Goal: Information Seeking & Learning: Learn about a topic

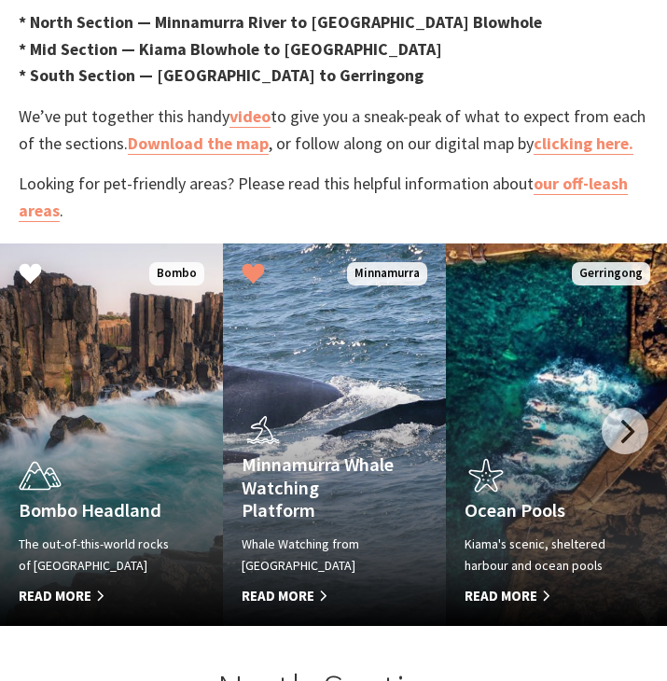
scroll to position [910, 0]
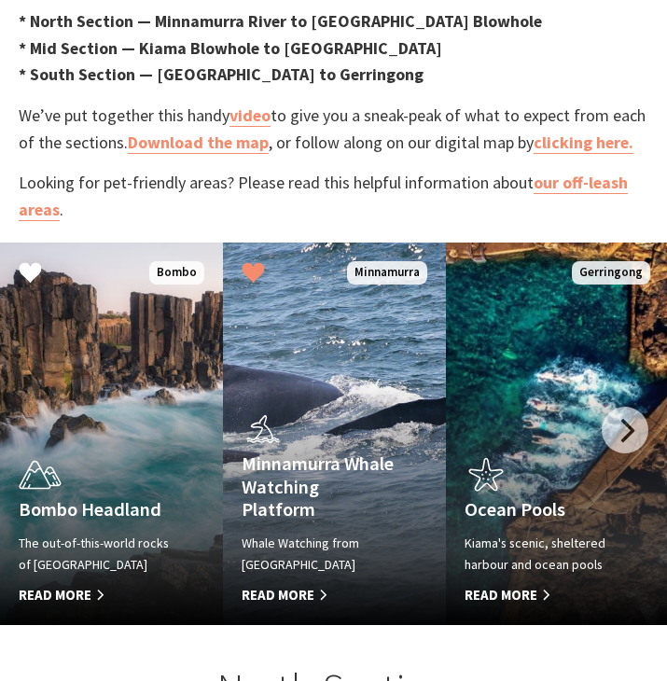
click at [258, 262] on use "Click to Favourite Minnamurra Whale Watching Platform" at bounding box center [254, 272] width 22 height 21
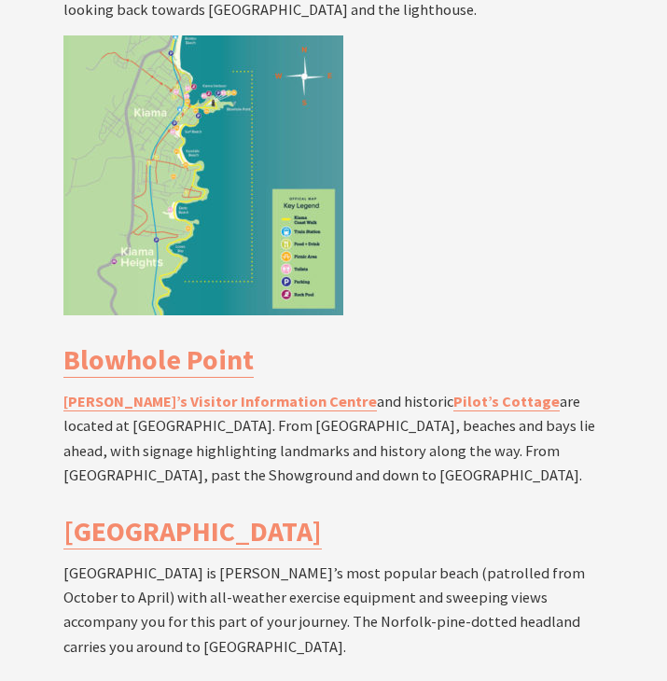
scroll to position [3157, 0]
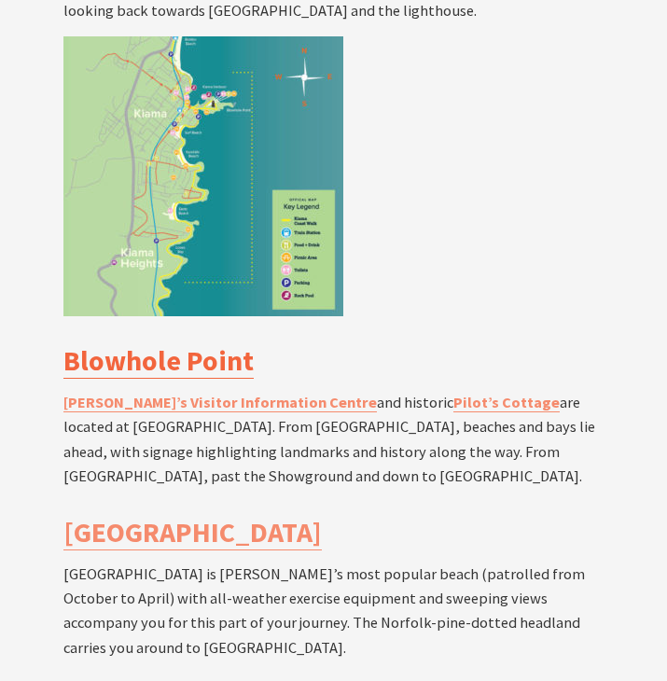
click at [174, 343] on link "Blowhole Point" at bounding box center [158, 360] width 190 height 35
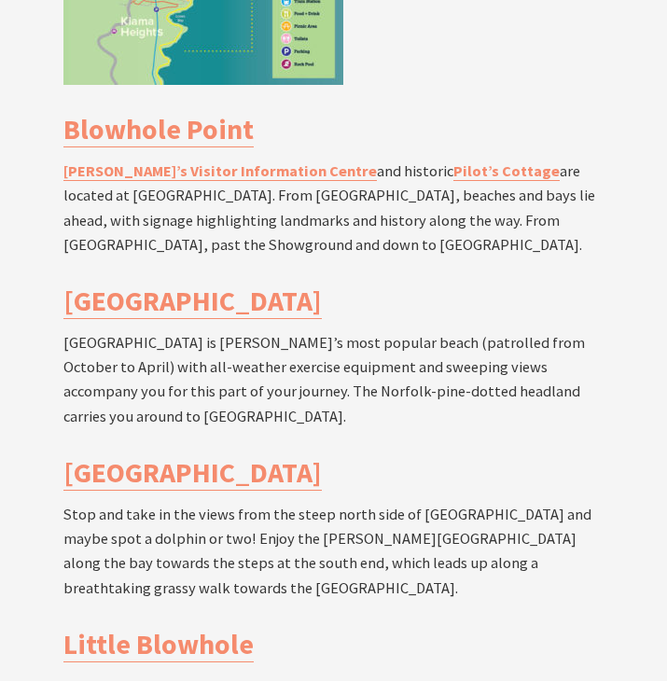
scroll to position [3394, 0]
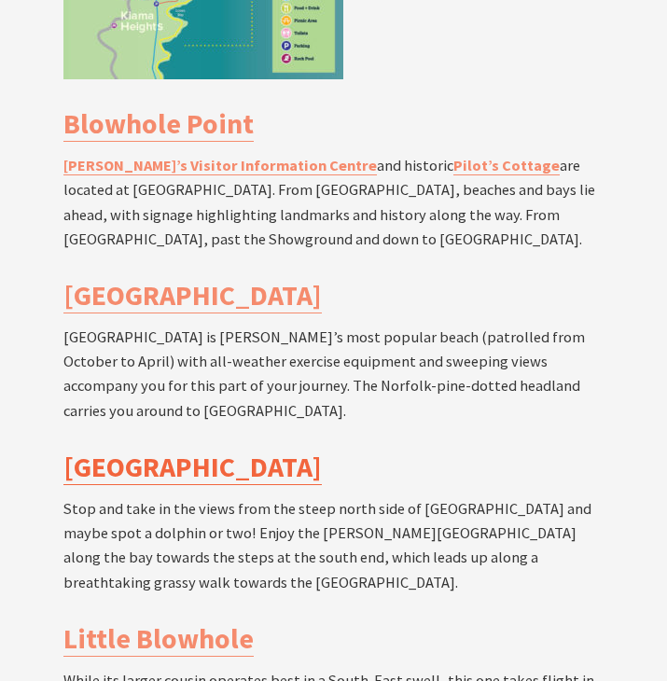
click at [188, 450] on link "Kendalls Beach" at bounding box center [192, 467] width 259 height 35
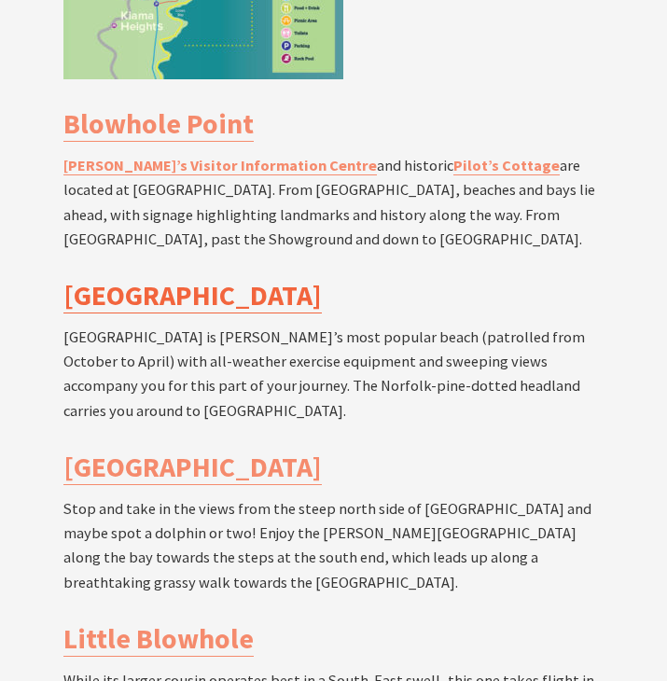
click at [171, 278] on link "Surf Beach" at bounding box center [192, 295] width 259 height 35
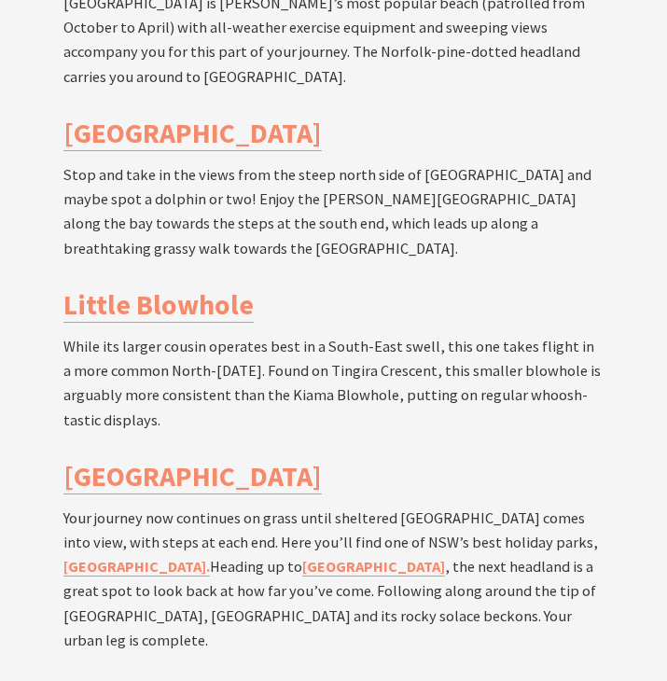
scroll to position [3748, 0]
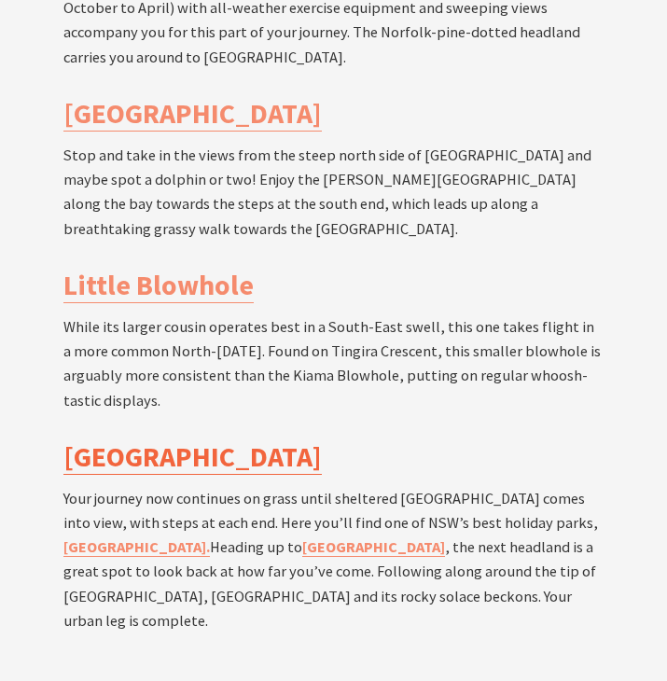
click at [180, 440] on link "Easts Beach" at bounding box center [192, 457] width 259 height 35
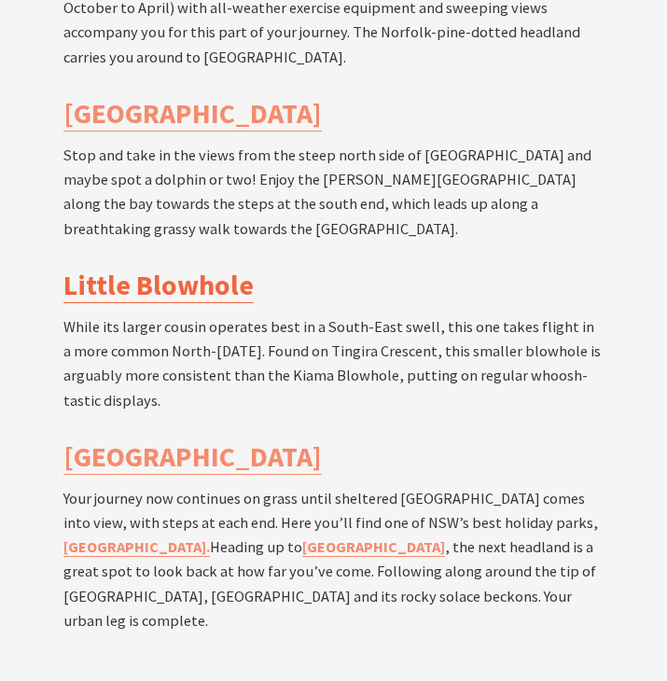
click at [207, 268] on link "Little Blowhole" at bounding box center [158, 285] width 190 height 35
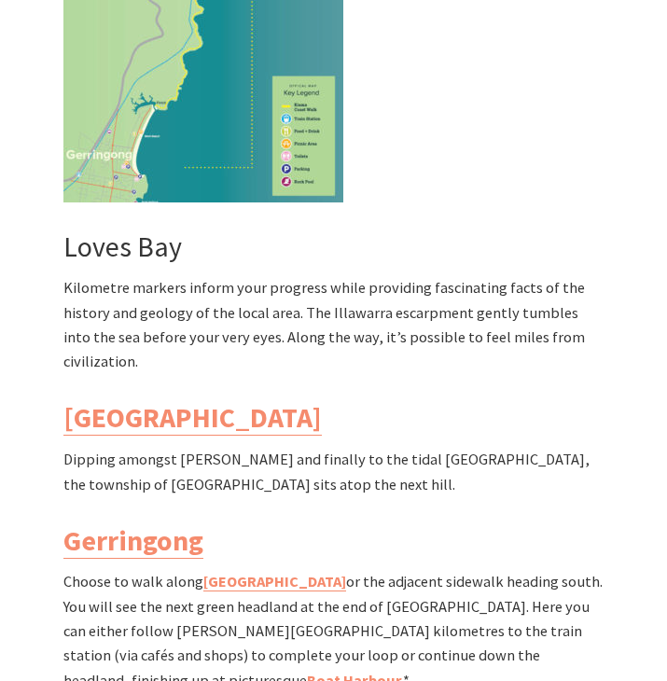
scroll to position [4956, 0]
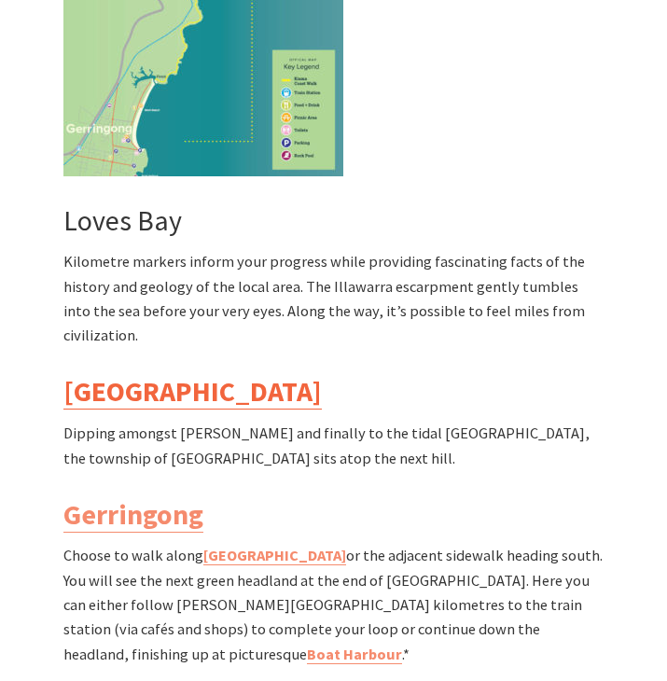
click at [189, 374] on link "Werri Lagoon" at bounding box center [192, 391] width 259 height 35
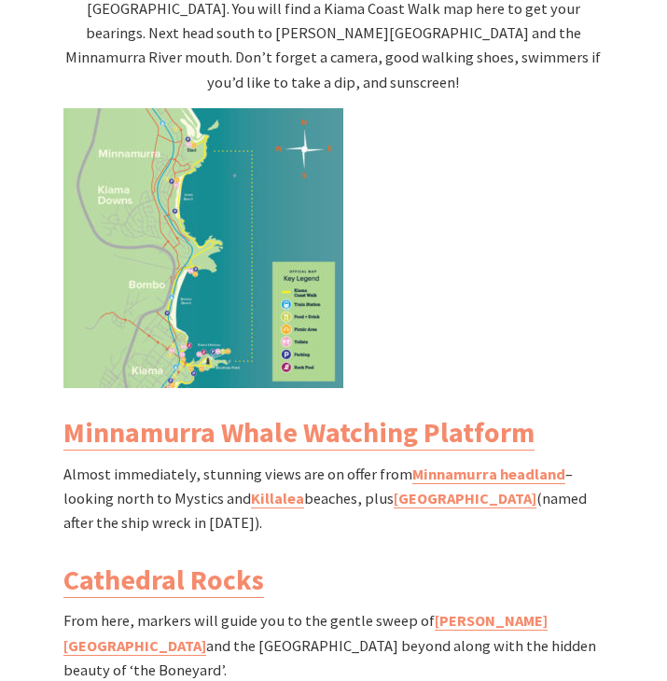
scroll to position [1774, 0]
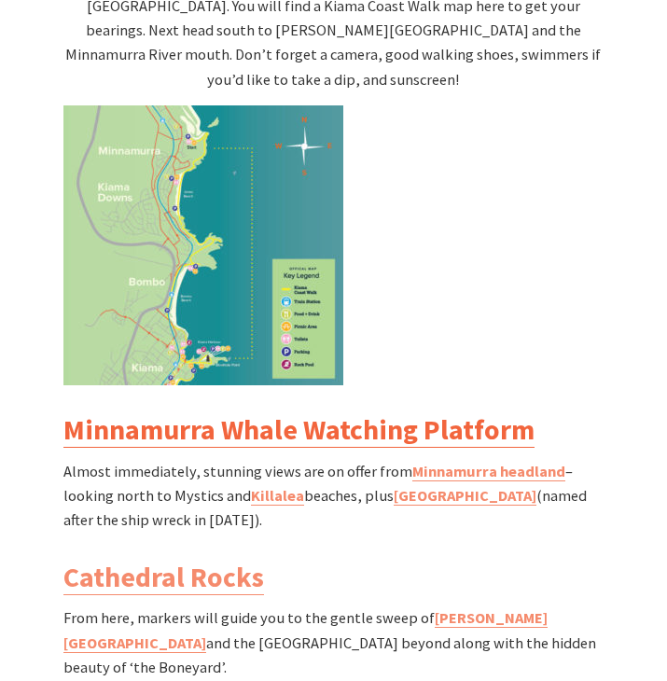
click at [226, 412] on link "Minnamurra Whale Watching Platform" at bounding box center [298, 429] width 471 height 35
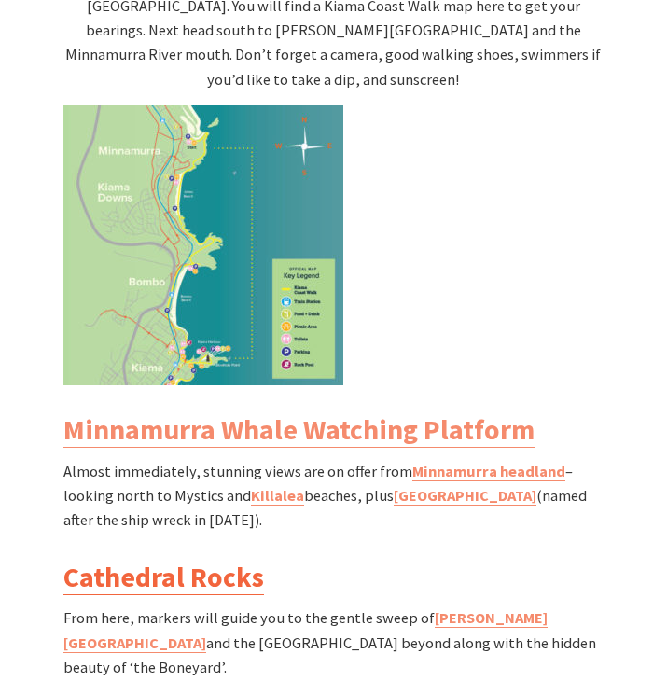
click at [189, 560] on link "Cathedral Rocks" at bounding box center [163, 577] width 201 height 35
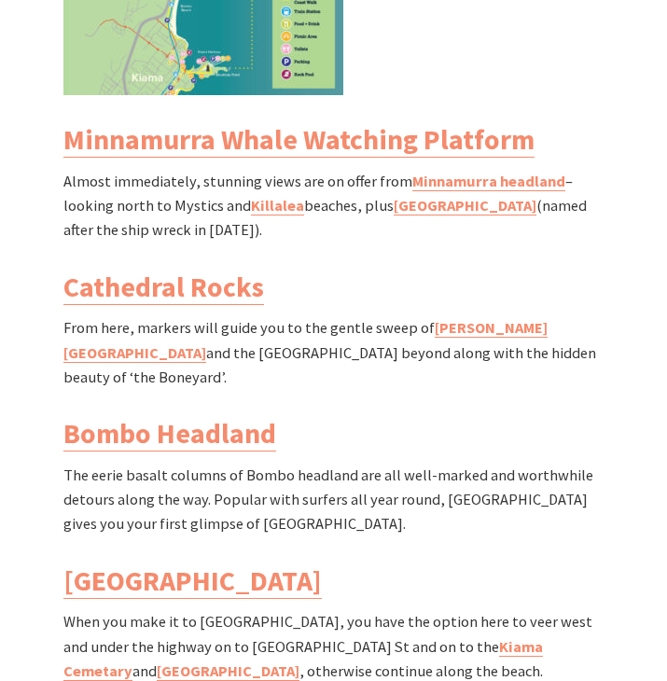
scroll to position [2143, 0]
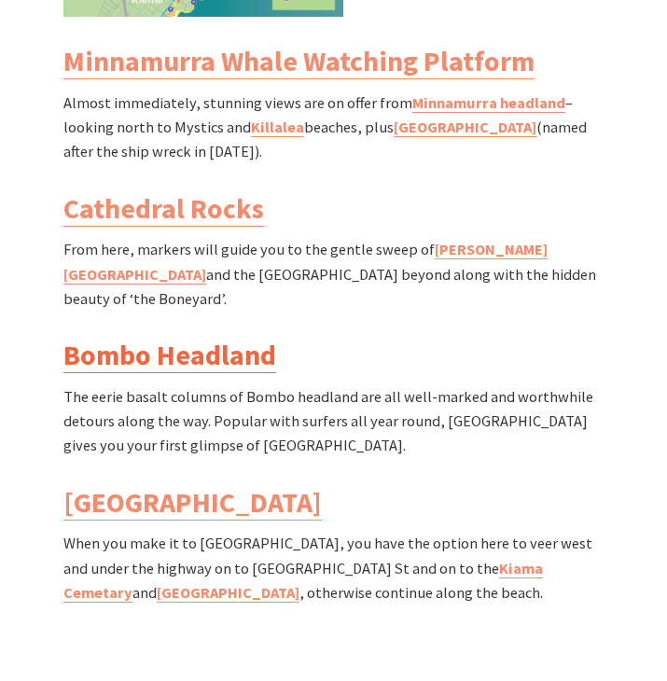
click at [197, 338] on link "Bombo Headland" at bounding box center [169, 355] width 213 height 35
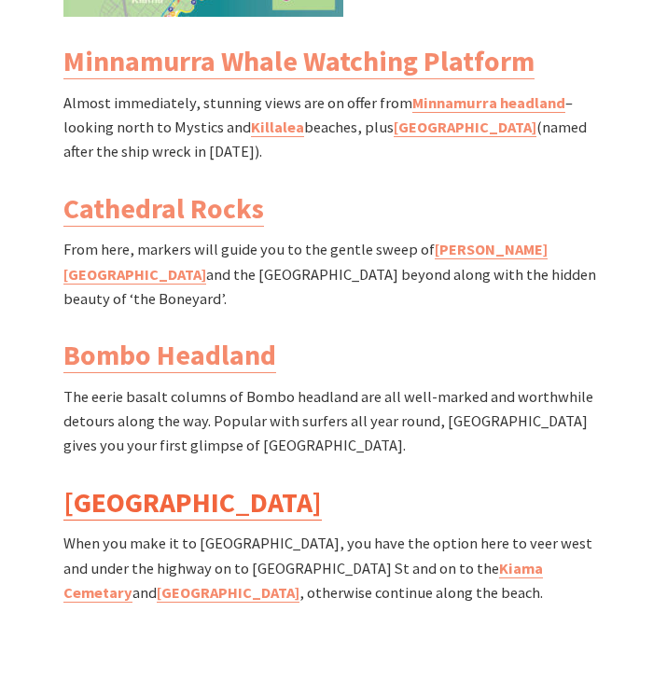
click at [189, 485] on link "Bombo Beach" at bounding box center [192, 502] width 259 height 35
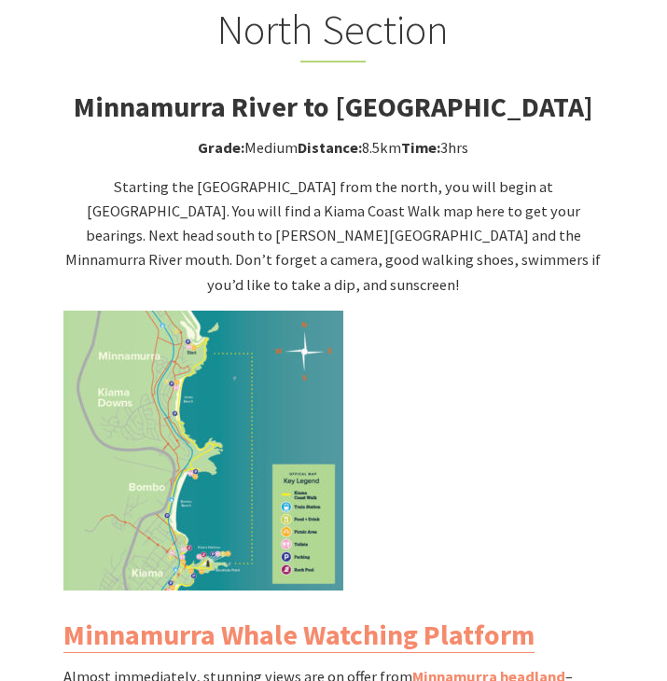
scroll to position [1567, 0]
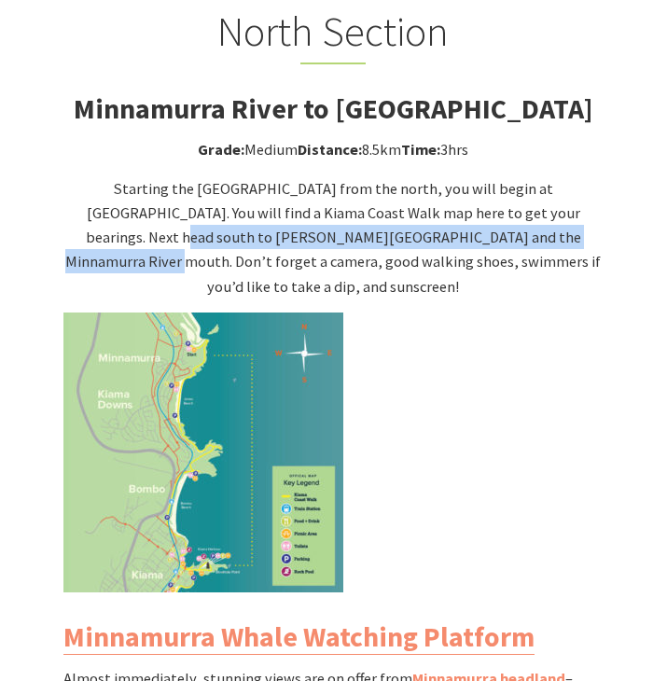
drag, startPoint x: 534, startPoint y: 176, endPoint x: 492, endPoint y: 194, distance: 45.6
click at [491, 194] on p "Starting the Kiama Coast Walk from the north, you will begin at Minnamurra Trai…" at bounding box center [333, 237] width 541 height 123
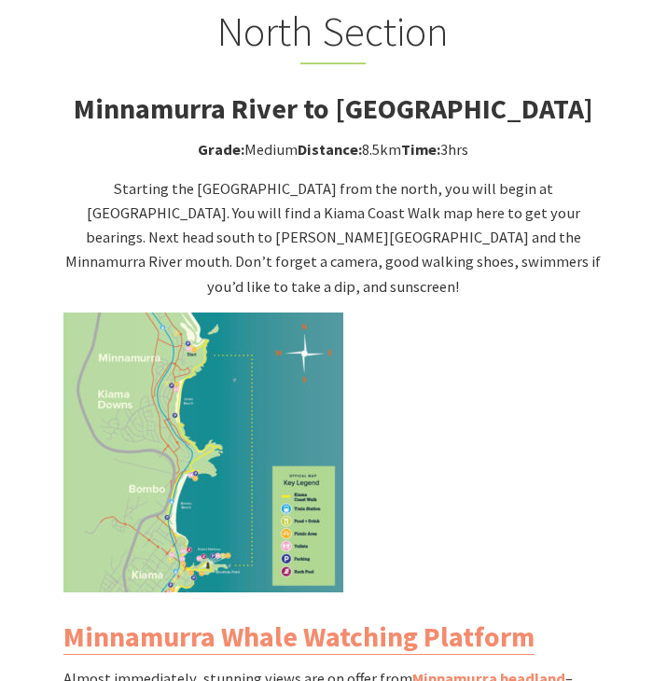
click at [508, 313] on p at bounding box center [333, 453] width 541 height 280
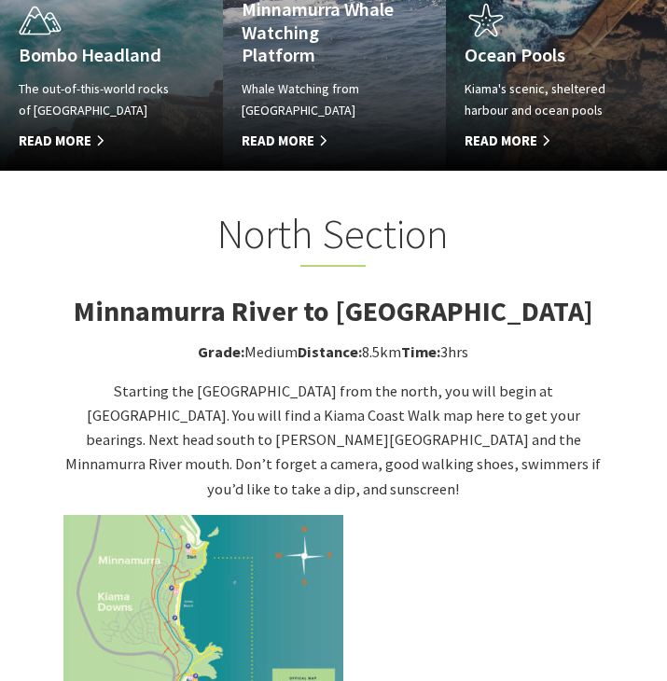
scroll to position [1354, 0]
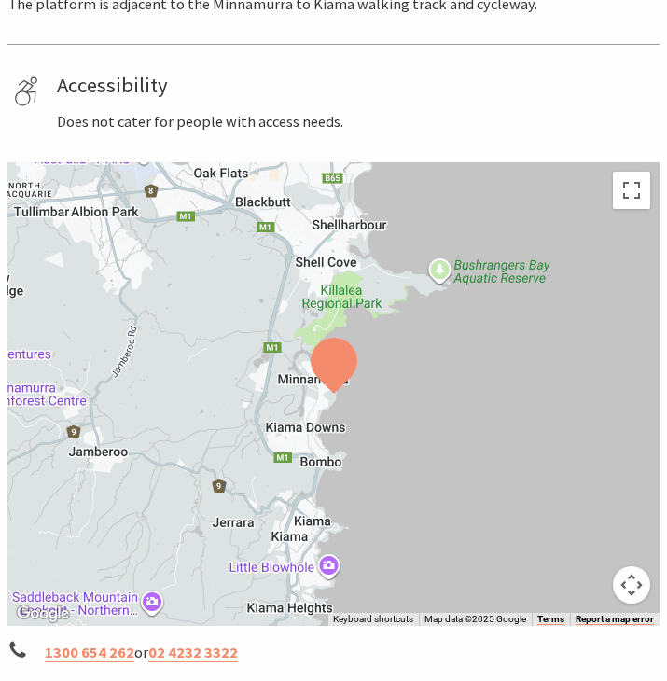
scroll to position [814, 0]
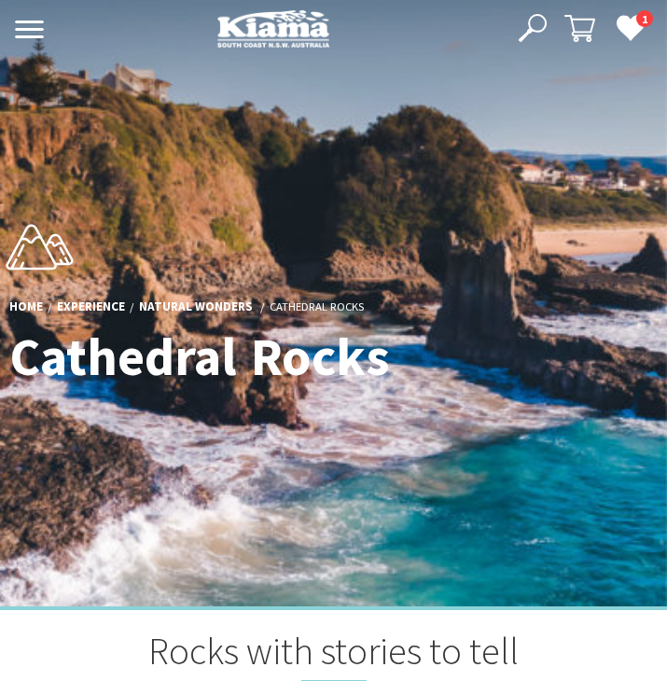
scroll to position [10, 663]
